Goal: Transaction & Acquisition: Purchase product/service

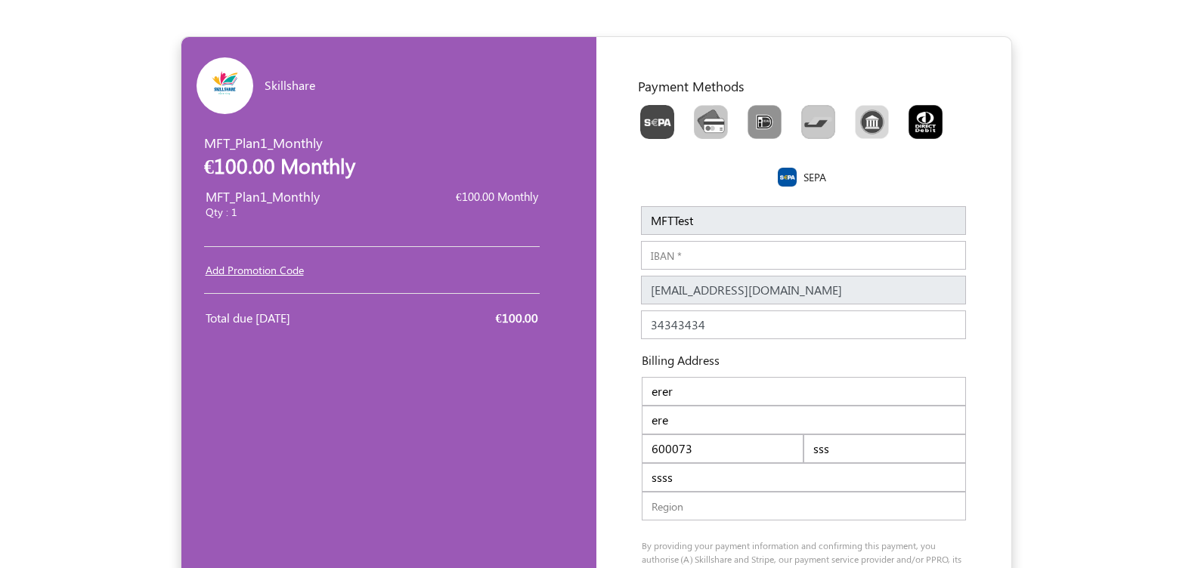
click at [263, 268] on link "Add Promotion Code" at bounding box center [255, 270] width 98 height 14
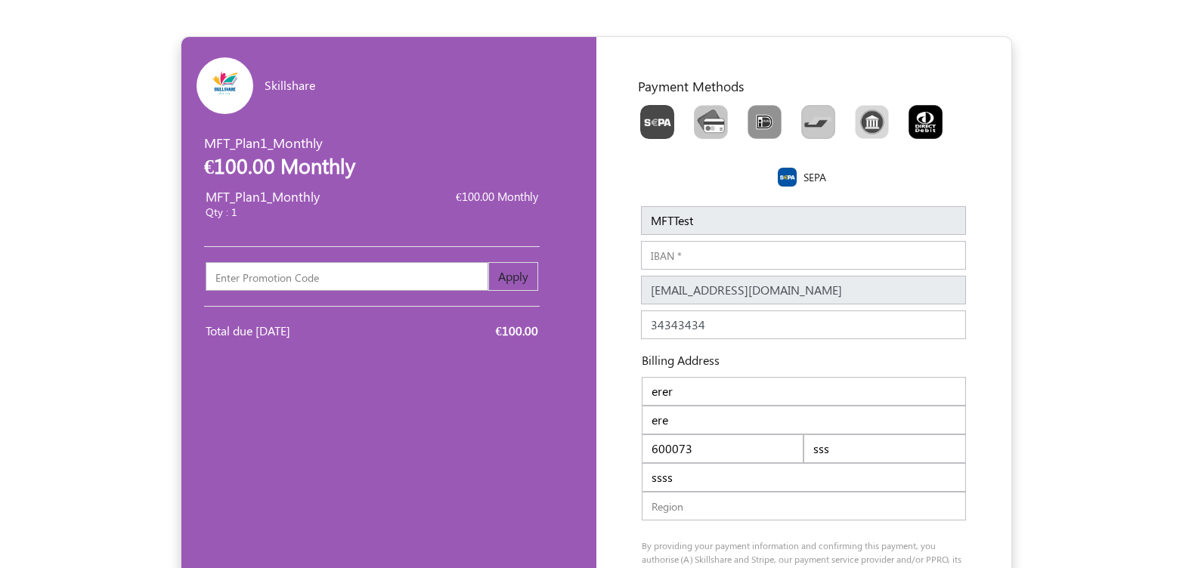
click at [311, 273] on input "text" at bounding box center [347, 276] width 283 height 29
click at [335, 417] on div "Skillshare EUR USD GBP INR PKR USD GBP EUR EN ES NL MFT_Plan1_Monthly €100.00 M…" at bounding box center [388, 402] width 415 height 730
click at [784, 259] on input "IBAN" at bounding box center [803, 255] width 325 height 29
click at [656, 127] on img "Toolbar with button groups" at bounding box center [657, 122] width 34 height 34
click at [650, 115] on input "Toolbar with button groups" at bounding box center [645, 110] width 10 height 10
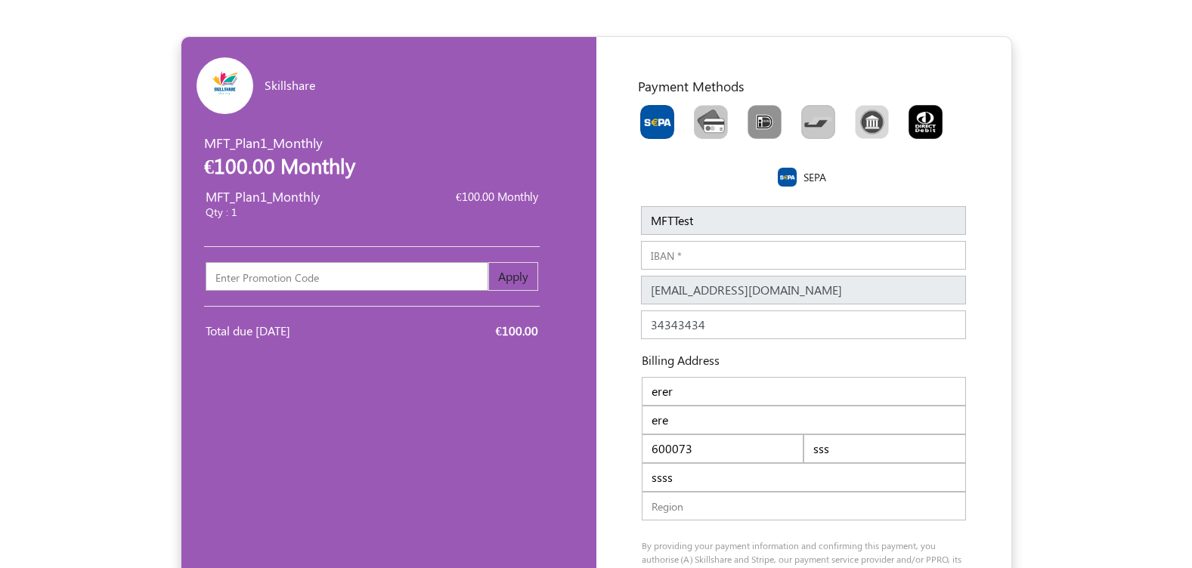
radio input "true"
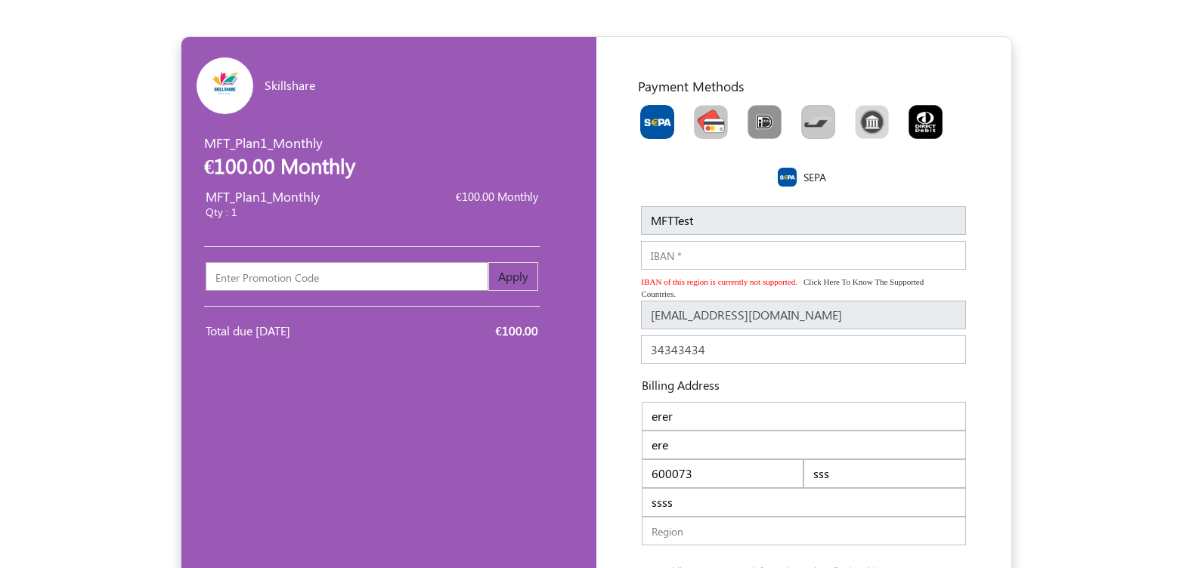
click at [714, 119] on img "Toolbar with button groups" at bounding box center [711, 122] width 34 height 34
click at [704, 115] on input "Toolbar with button groups" at bounding box center [699, 110] width 10 height 10
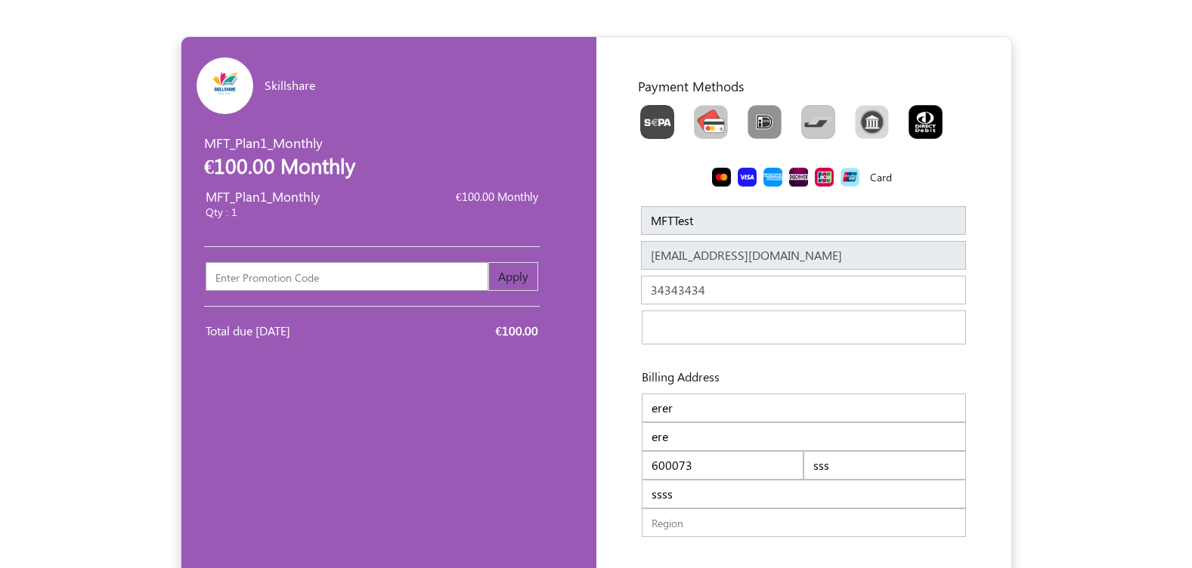
radio input "true"
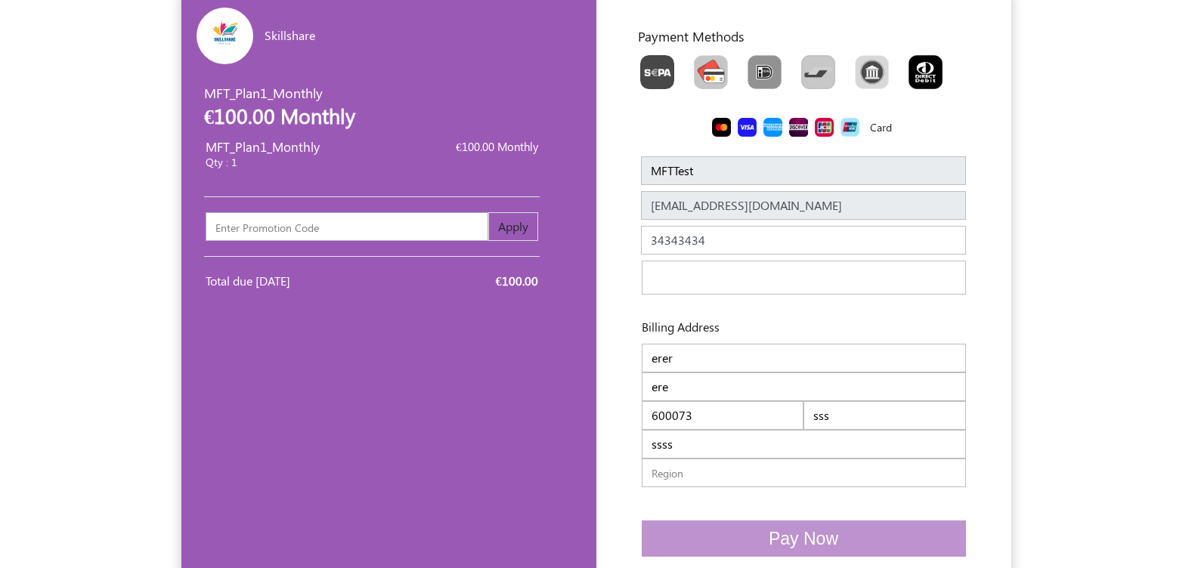
scroll to position [94, 0]
